Goal: Task Accomplishment & Management: Use online tool/utility

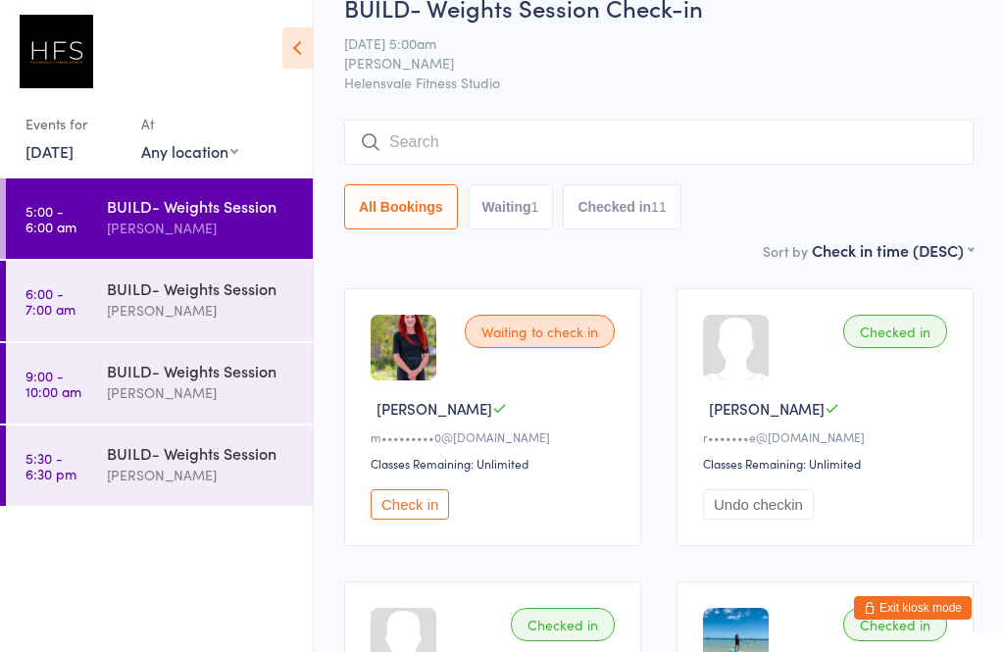
click at [204, 276] on div "BUILD- Weights Session [PERSON_NAME]" at bounding box center [210, 299] width 206 height 77
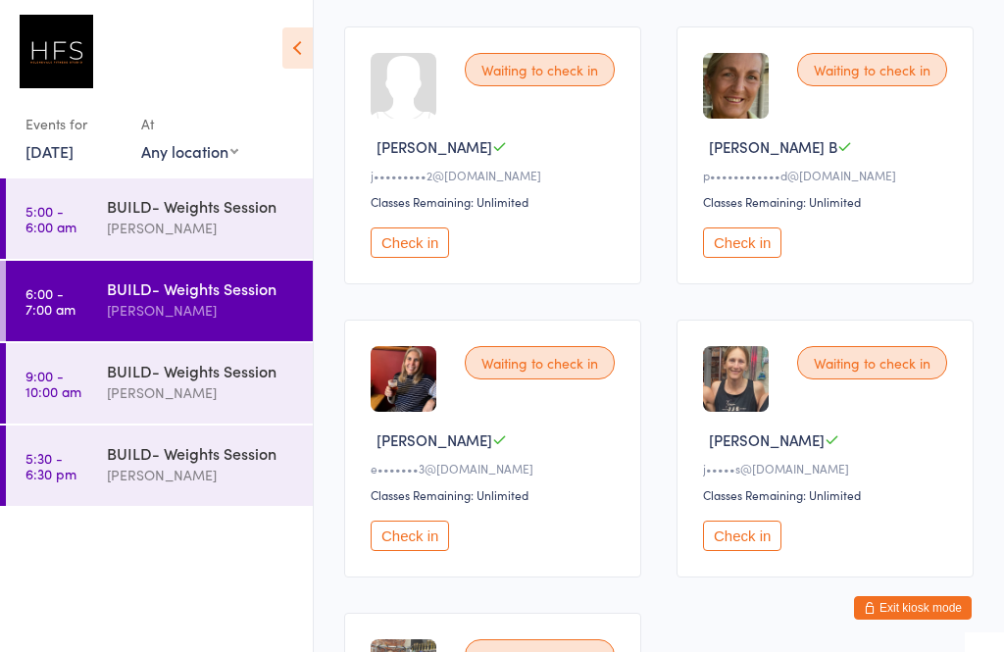
scroll to position [302, 0]
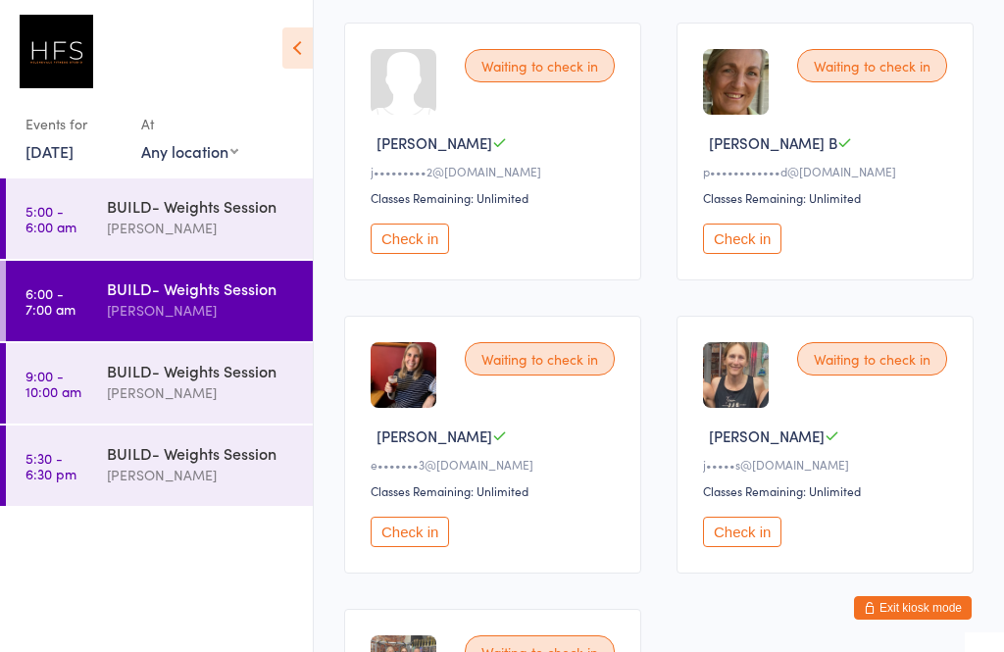
click at [423, 547] on button "Check in" at bounding box center [410, 532] width 78 height 30
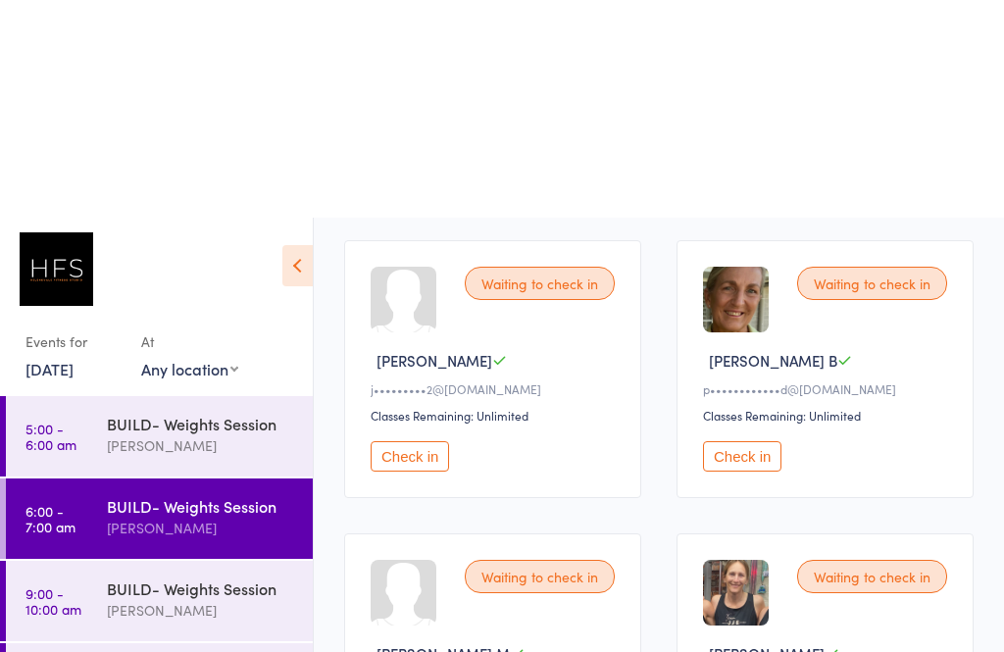
scroll to position [0, 0]
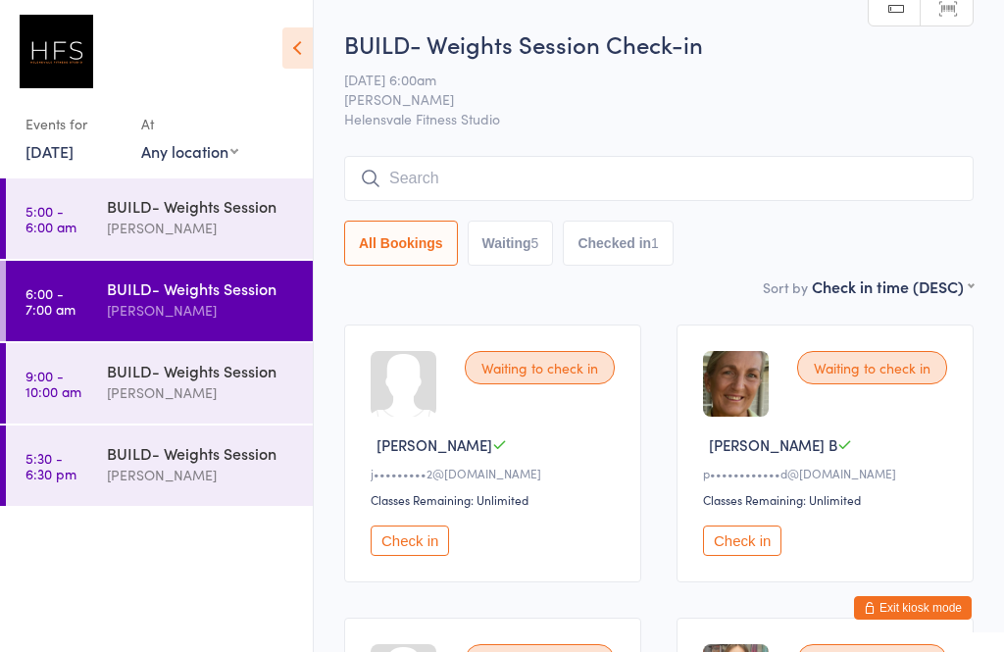
click at [469, 168] on input "search" at bounding box center [658, 178] width 629 height 45
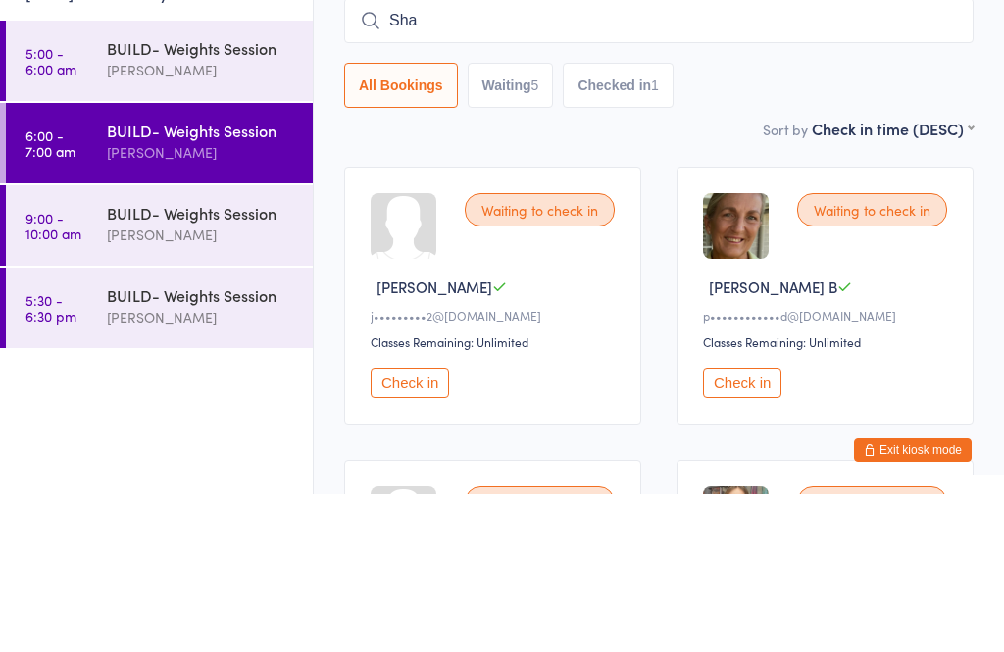
type input "Shai"
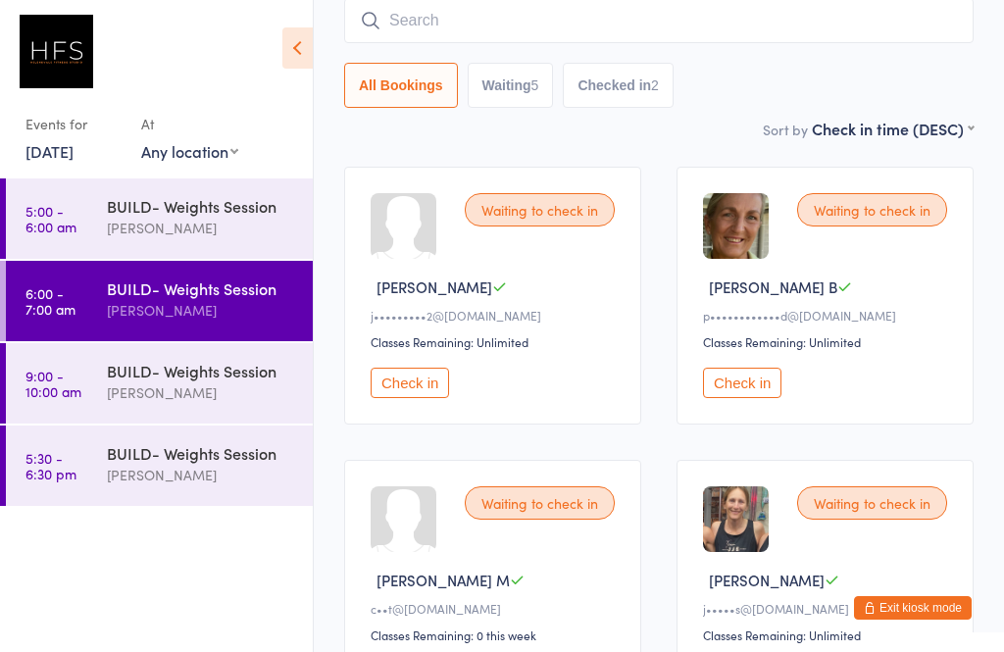
click at [452, 17] on input "search" at bounding box center [658, 20] width 629 height 45
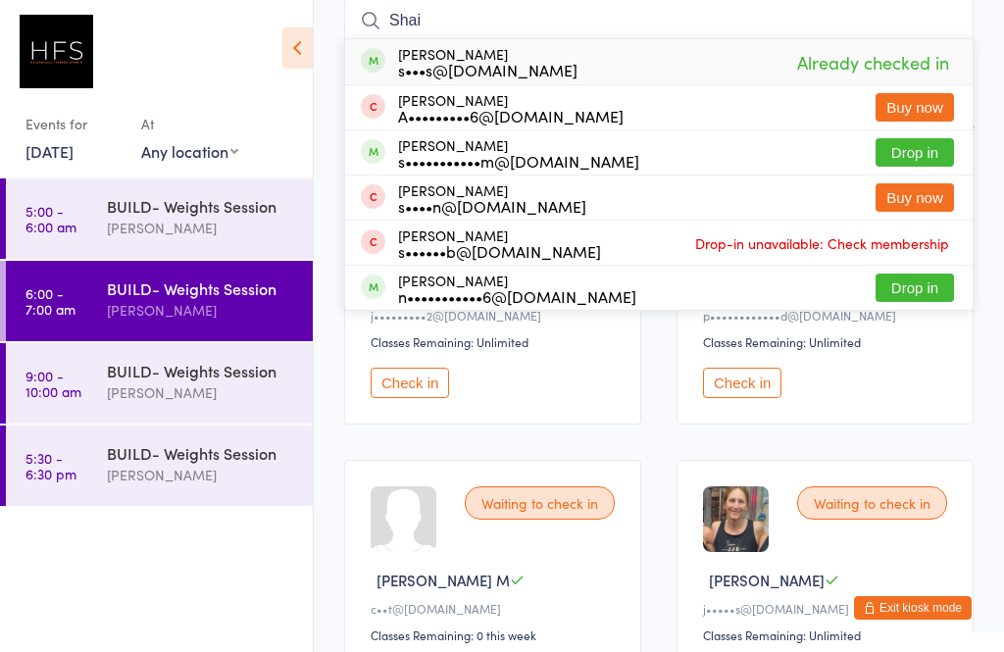
type input "Shai"
click at [481, 56] on div "[PERSON_NAME] s•••s@[DOMAIN_NAME]" at bounding box center [487, 61] width 179 height 31
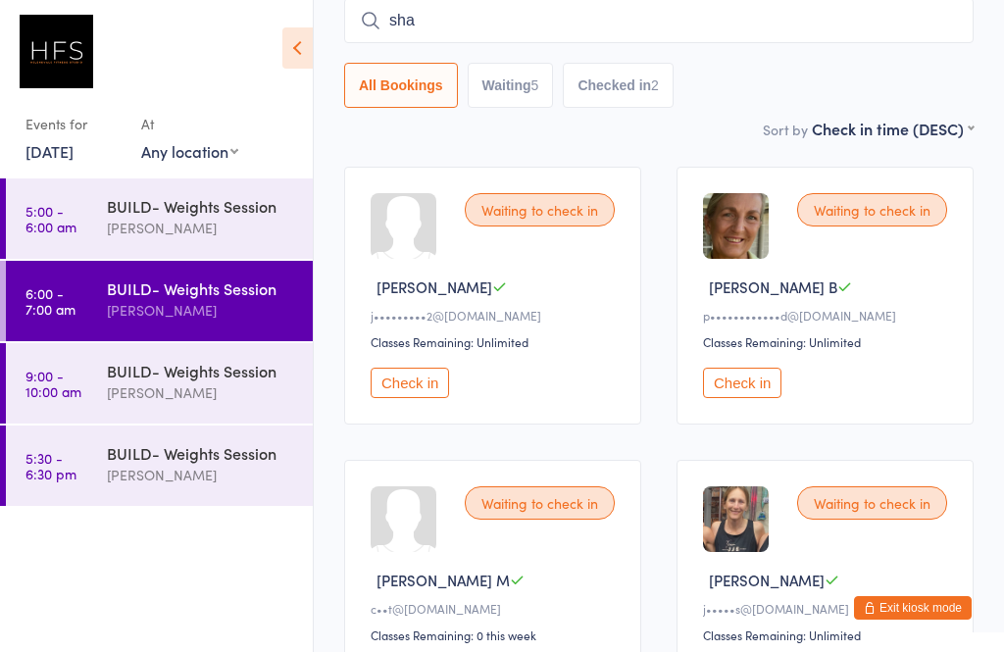
type input "shai"
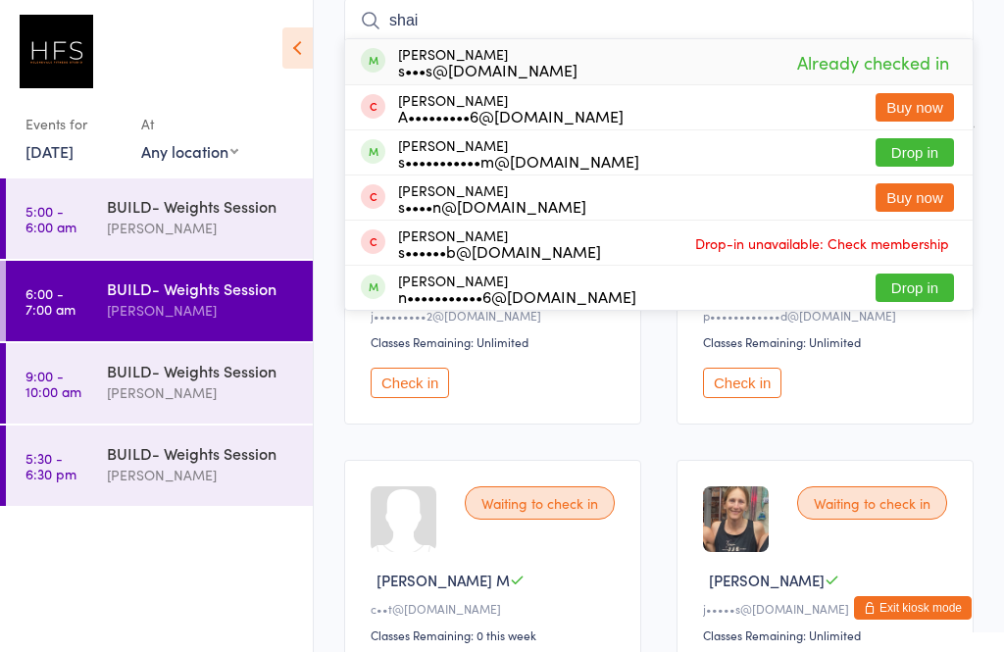
click at [213, 227] on div "[PERSON_NAME]" at bounding box center [201, 228] width 189 height 23
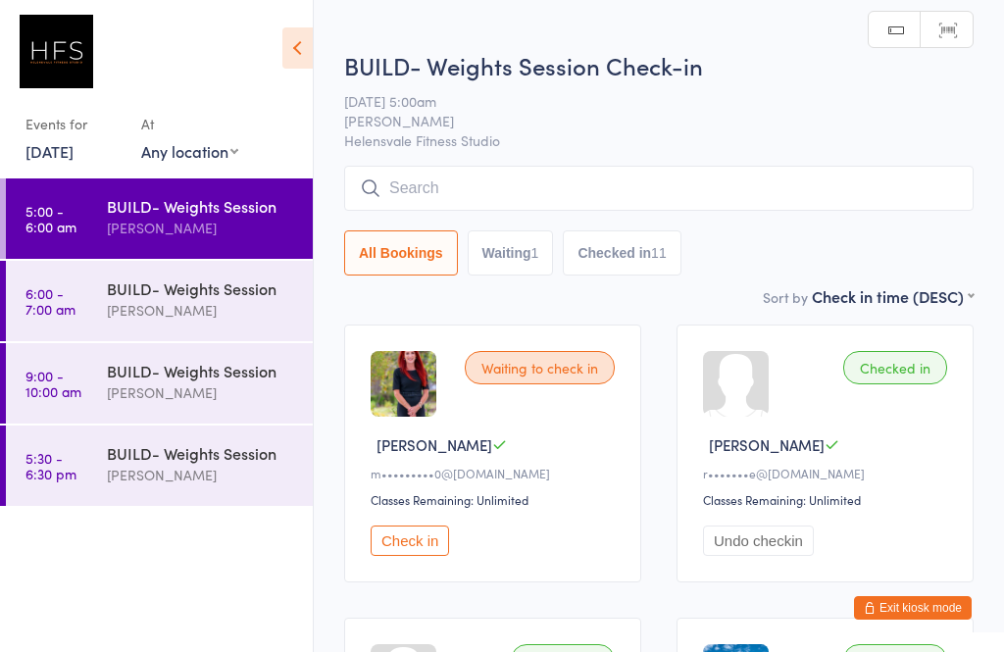
click at [219, 299] on div "BUILD- Weights Session" at bounding box center [201, 288] width 189 height 22
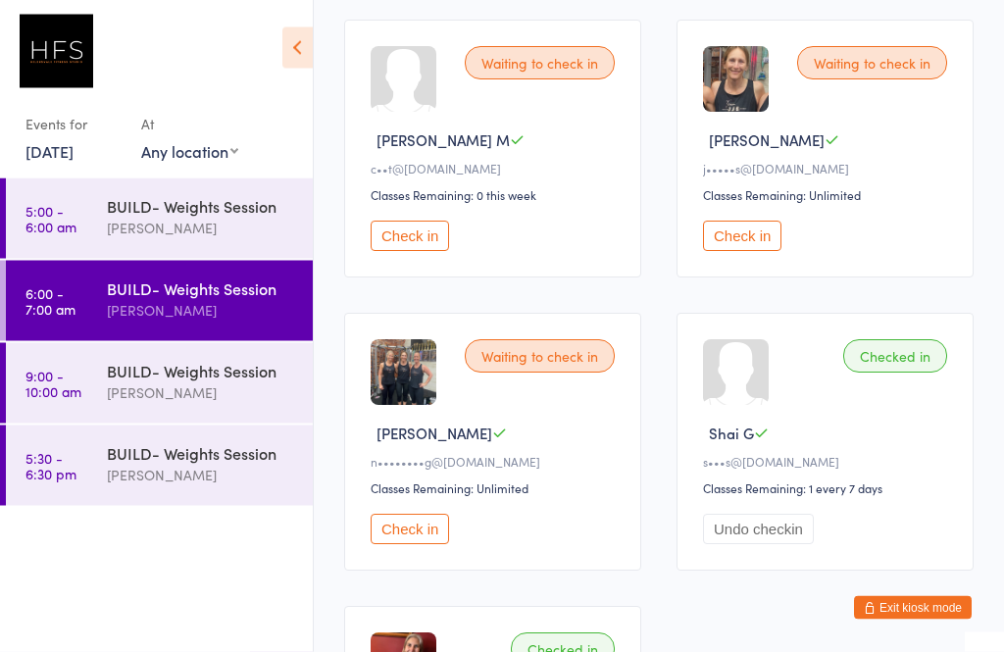
scroll to position [603, 0]
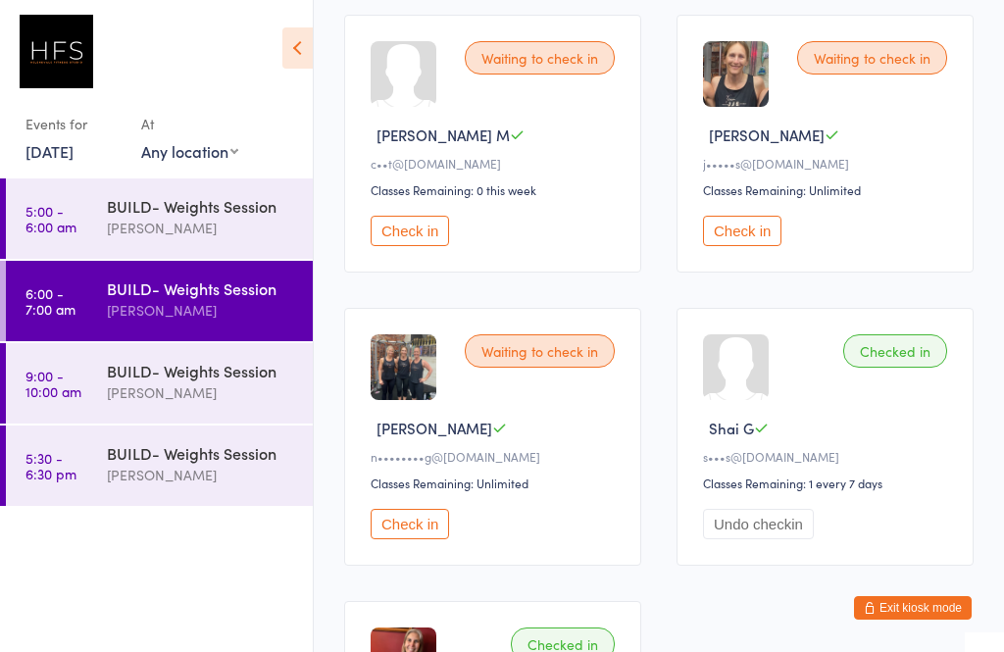
click at [422, 539] on button "Check in" at bounding box center [410, 524] width 78 height 30
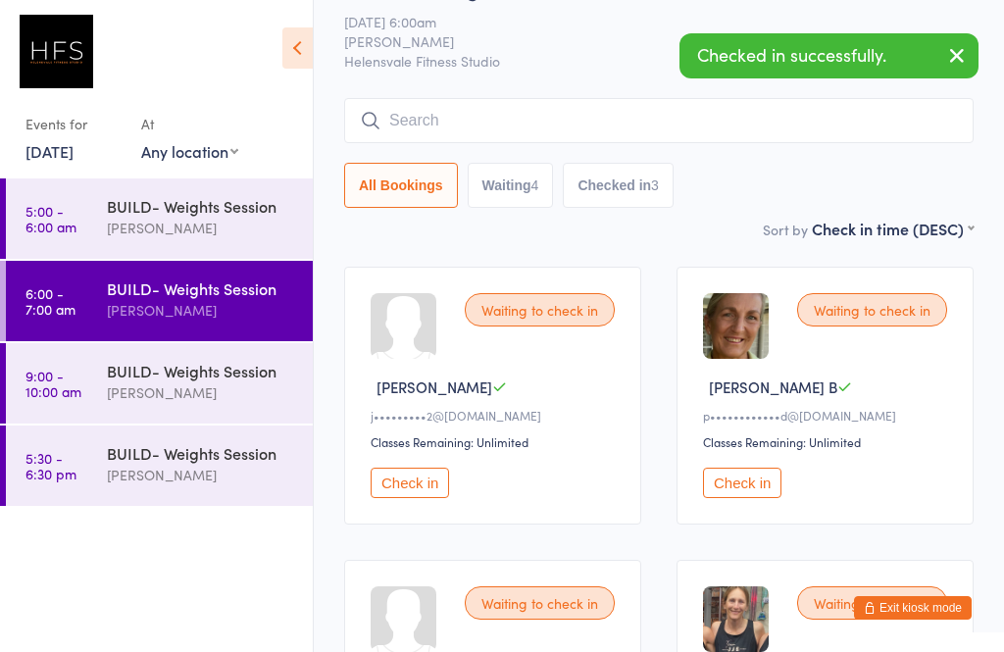
scroll to position [55, 0]
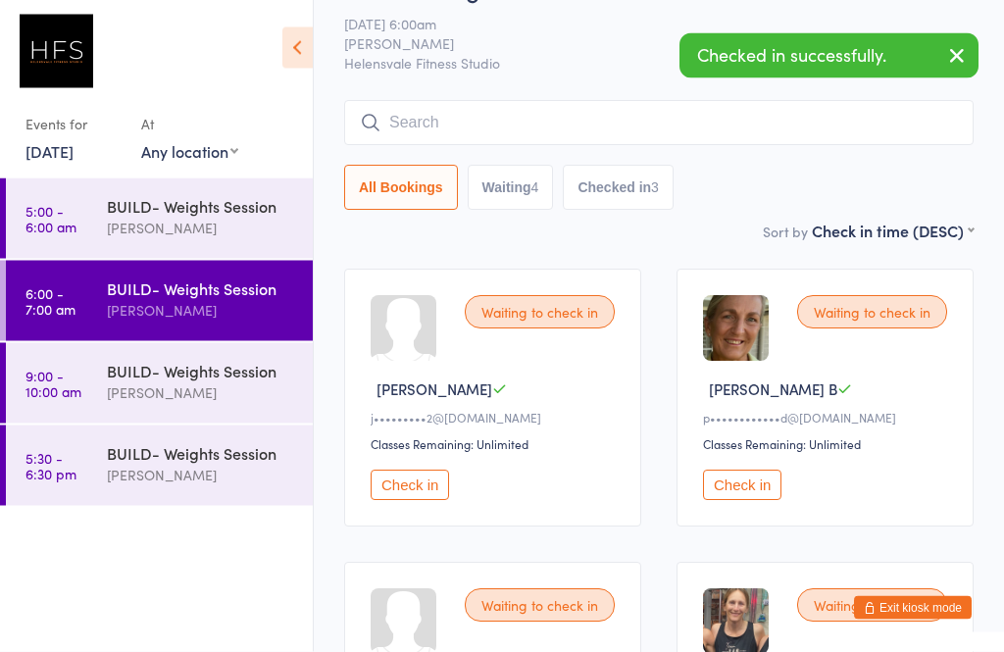
click at [750, 484] on button "Check in" at bounding box center [742, 486] width 78 height 30
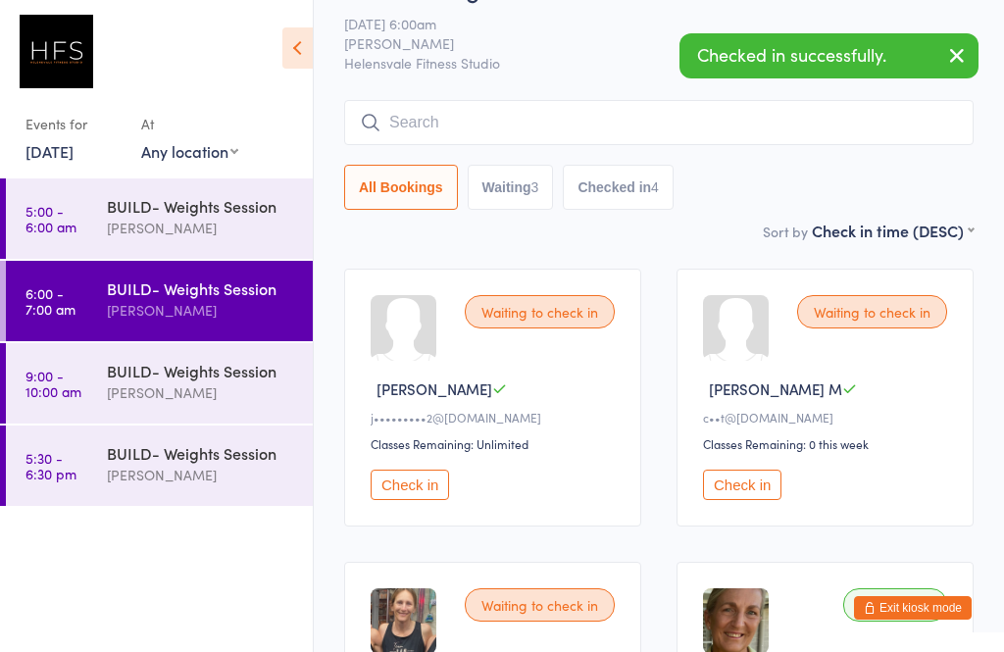
click at [409, 498] on button "Check in" at bounding box center [410, 485] width 78 height 30
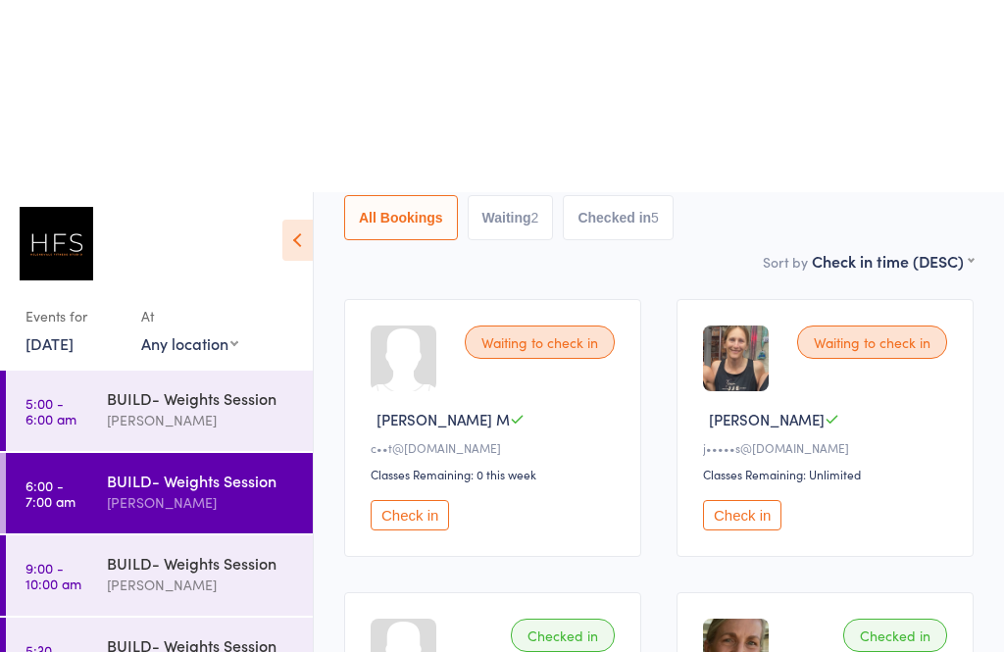
scroll to position [0, 0]
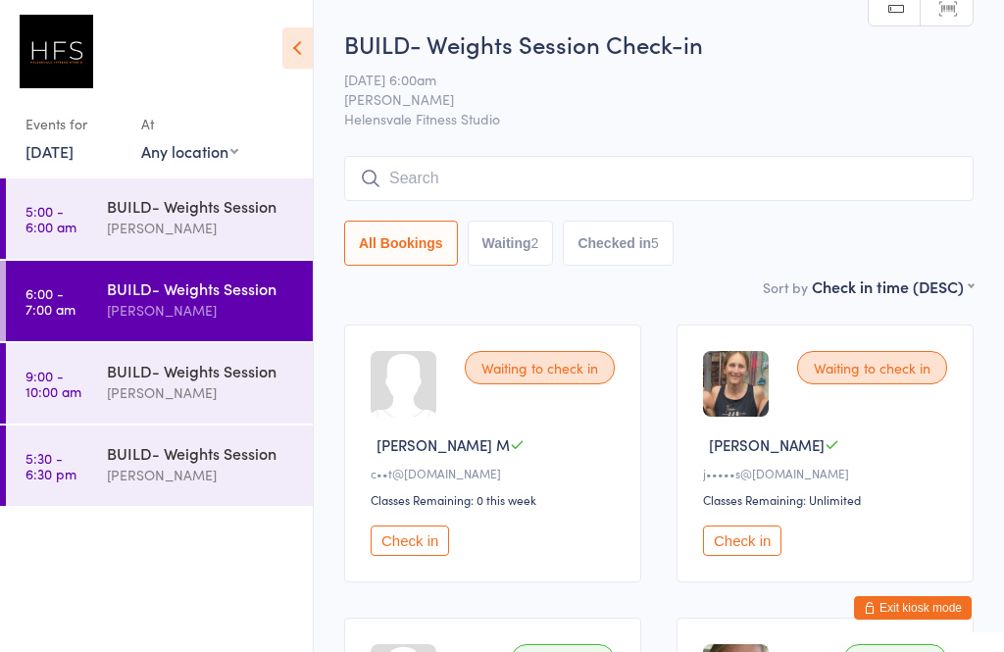
click at [472, 181] on input "search" at bounding box center [658, 178] width 629 height 45
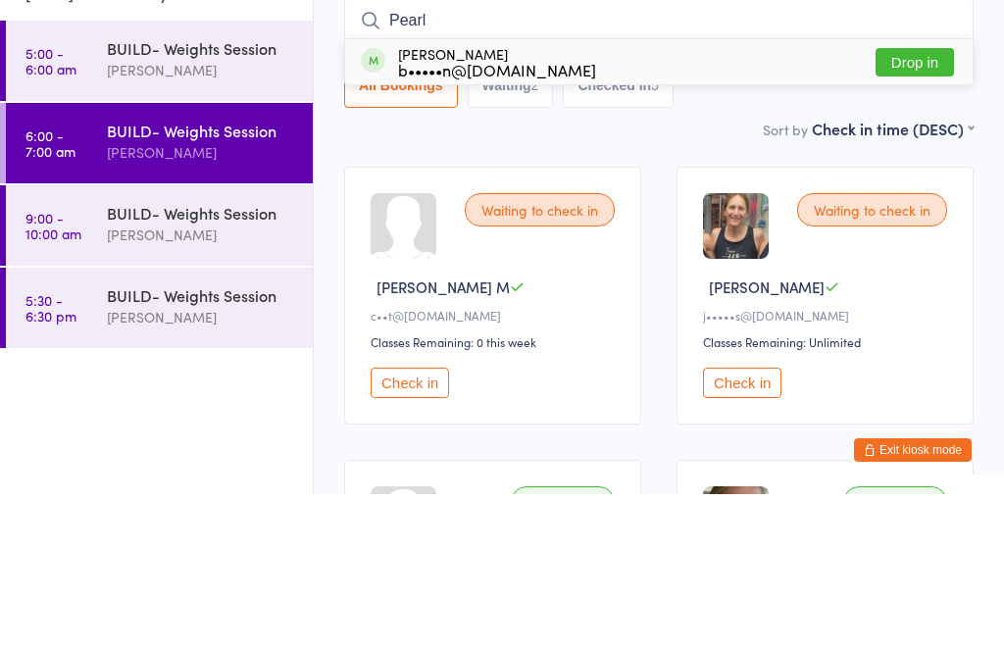
type input "Pearl"
click at [927, 206] on button "Drop in" at bounding box center [914, 220] width 78 height 28
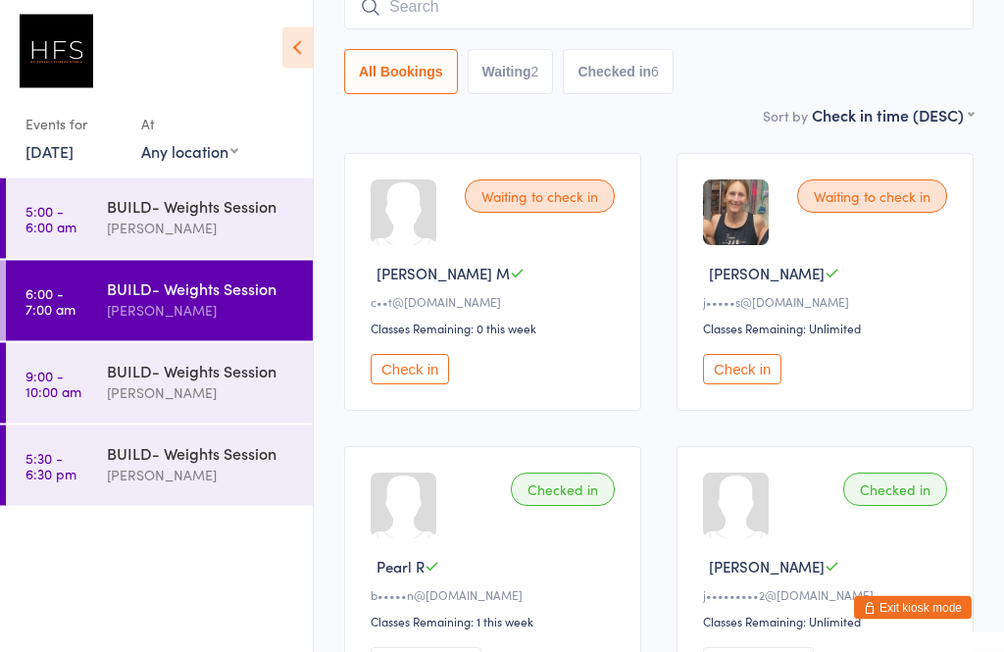
scroll to position [171, 0]
click at [739, 365] on button "Check in" at bounding box center [742, 370] width 78 height 30
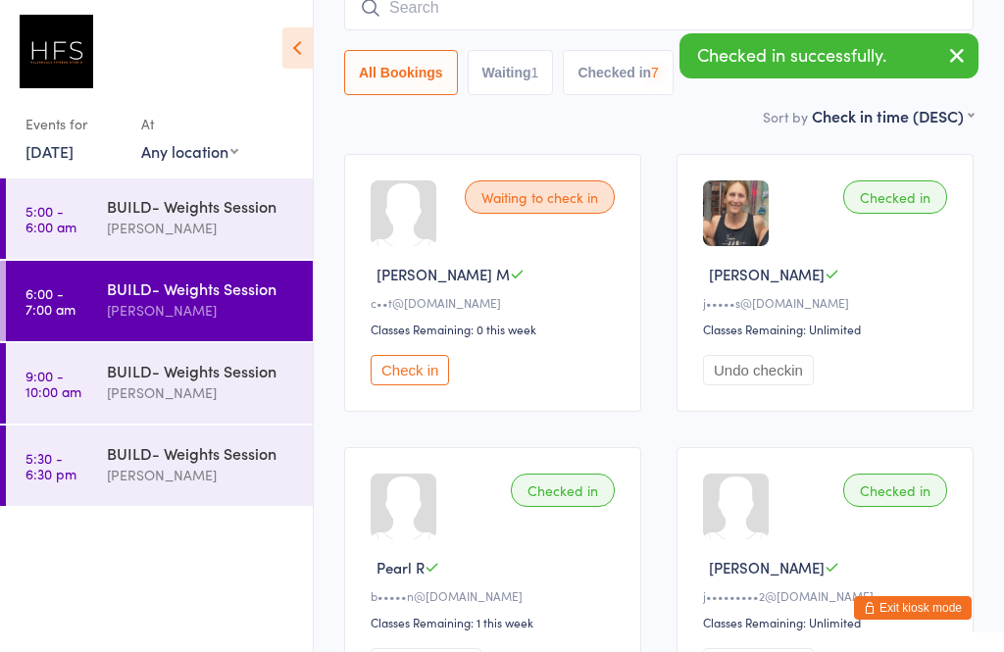
click at [415, 379] on button "Check in" at bounding box center [410, 370] width 78 height 30
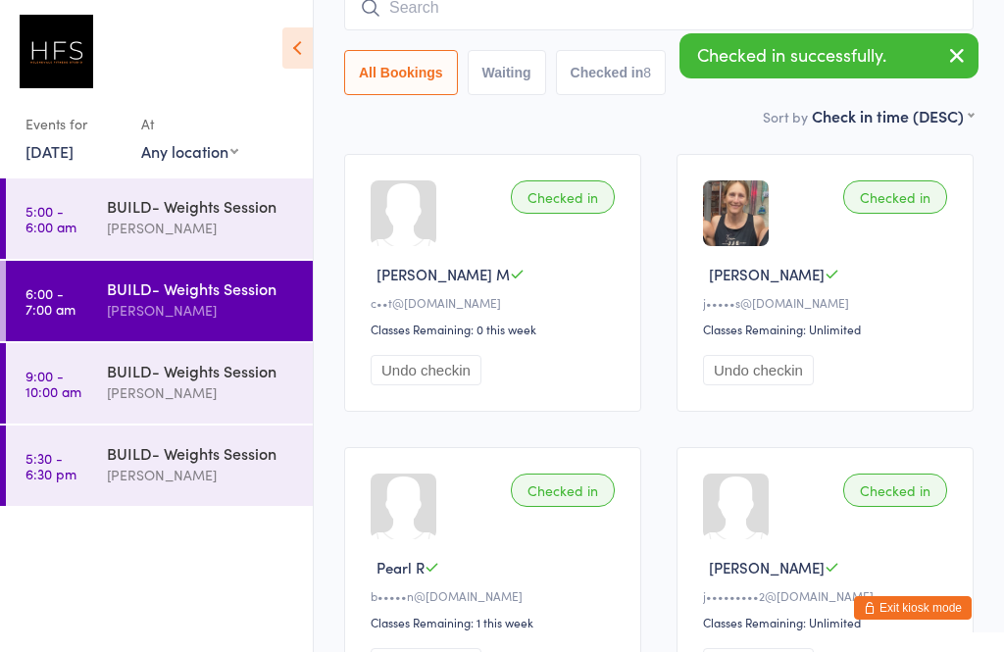
click at [416, 366] on button "Undo checkin" at bounding box center [426, 370] width 111 height 30
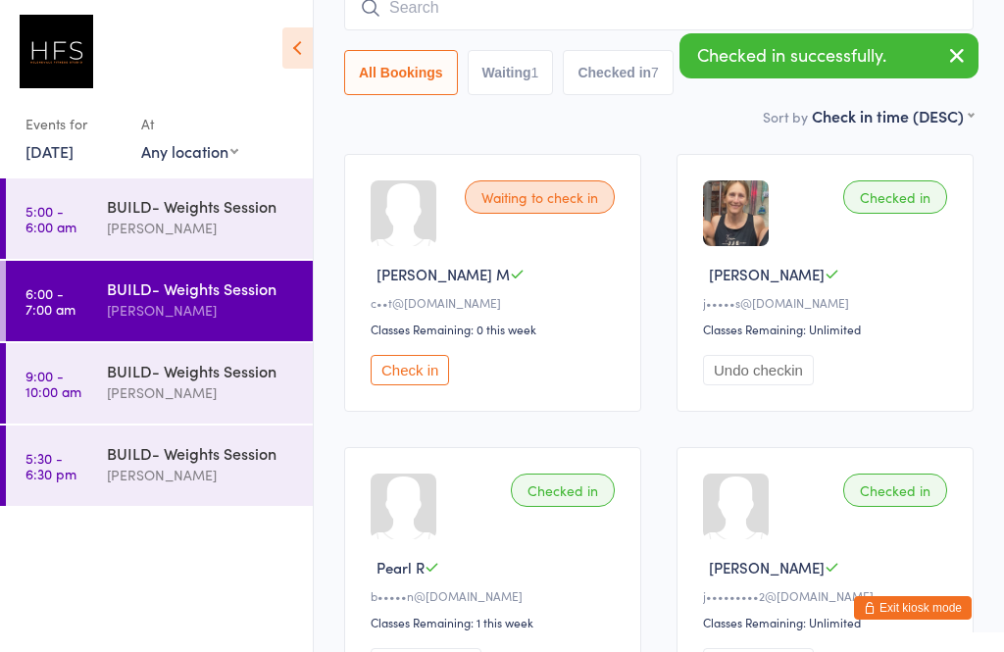
click at [420, 367] on button "Check in" at bounding box center [410, 370] width 78 height 30
